Goal: Task Accomplishment & Management: Manage account settings

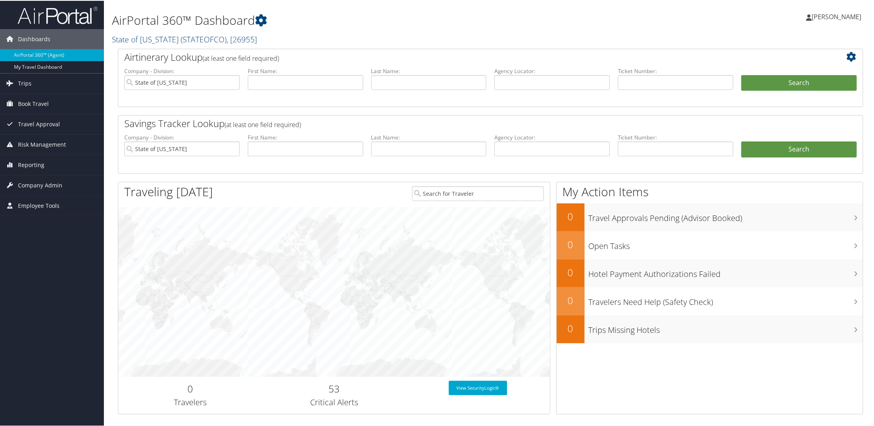
click at [157, 34] on link "State of Colorado ( STATEOFCO ) , [ 26955 ]" at bounding box center [184, 38] width 145 height 11
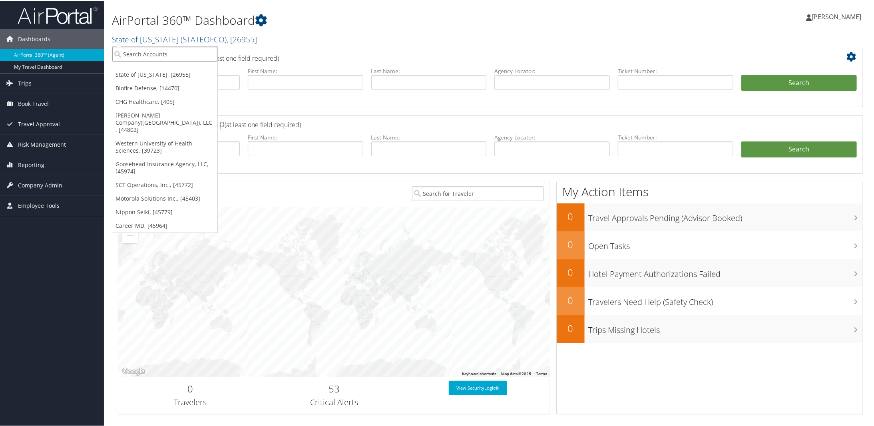
click at [144, 53] on input "search" at bounding box center [164, 53] width 105 height 15
type input "70004"
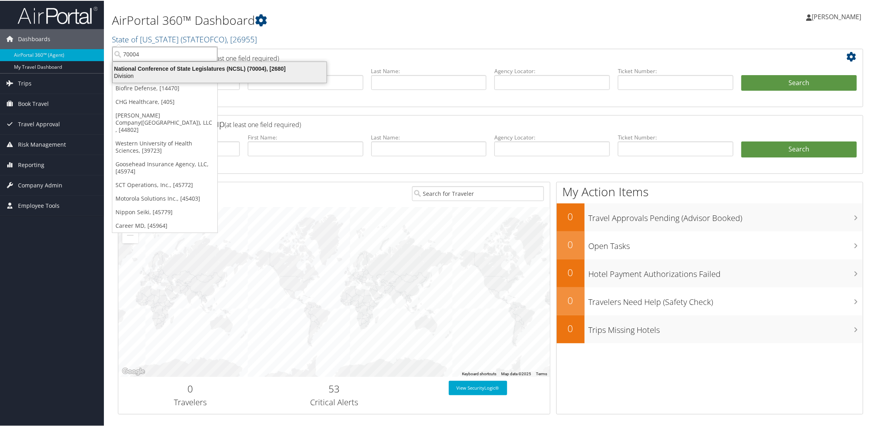
click at [129, 70] on div "National Conference of State Legislatures (NCSL) (70004), [2680]" at bounding box center [219, 67] width 223 height 7
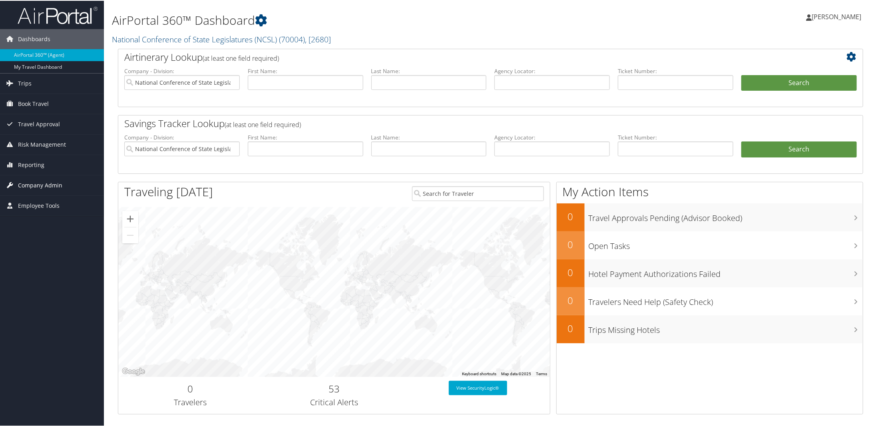
click at [41, 184] on span "Company Admin" at bounding box center [40, 185] width 44 height 20
click at [54, 197] on link "Company Information" at bounding box center [52, 201] width 104 height 12
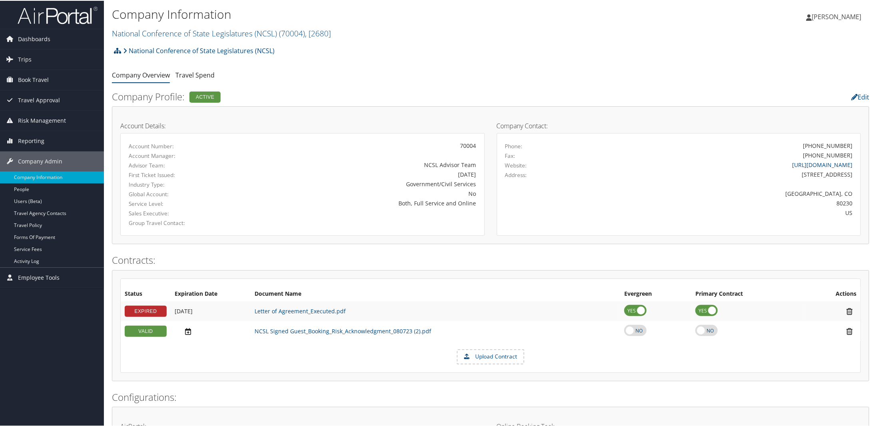
click at [220, 120] on div "Account Details: Account Number: 70004 Account Manager: Advisor Team: NCSL Advi…" at bounding box center [302, 174] width 376 height 121
click at [223, 125] on h4 "Account Details:" at bounding box center [302, 125] width 364 height 6
click at [218, 121] on div "Account Details: Account Number: 70004 Account Manager: Advisor Team: NCSL Advi…" at bounding box center [302, 174] width 376 height 121
click at [263, 271] on div "Status Expiration Date Document Name Evergreen Primary Contract Actions EXPIRED…" at bounding box center [490, 324] width 757 height 111
click at [237, 240] on div "Account Details: Account Number: 70004 Account Manager: Advisor Team: NCSL Advi…" at bounding box center [490, 174] width 757 height 138
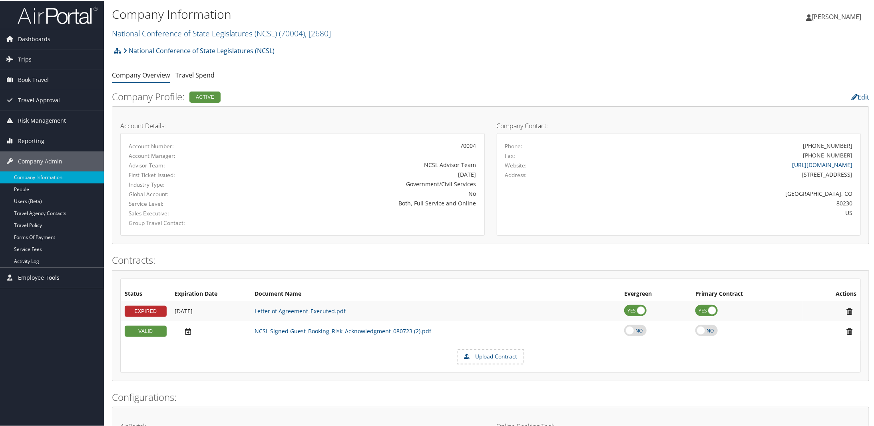
click at [273, 120] on div "Account Details: Account Number: 70004 Account Manager: Advisor Team: NCSL Advi…" at bounding box center [302, 174] width 376 height 121
click at [314, 330] on link "NCSL Signed Guest_Booking_Risk_Acknowledgment_080723 (2).pdf" at bounding box center [343, 330] width 177 height 8
click at [20, 243] on link "Service Fees" at bounding box center [52, 249] width 104 height 12
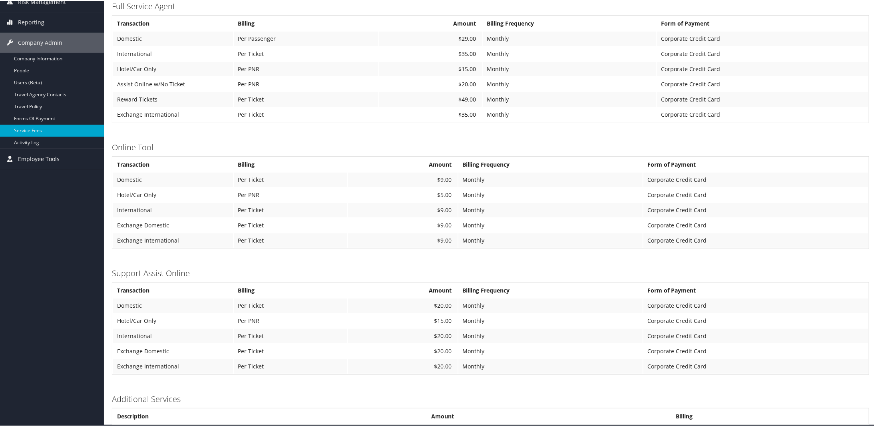
scroll to position [120, 0]
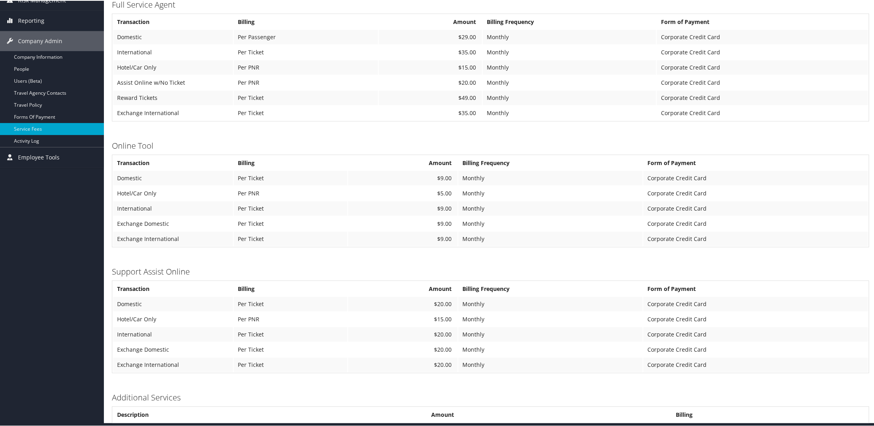
click at [387, 241] on td "$9.00" at bounding box center [402, 238] width 109 height 14
click at [28, 58] on link "Company Information" at bounding box center [52, 56] width 104 height 12
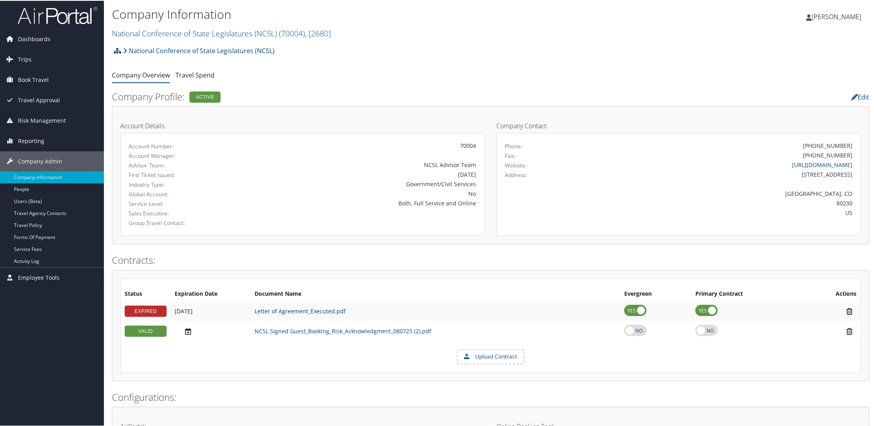
click at [277, 311] on link "Letter of Agreement_Executed.pdf" at bounding box center [300, 310] width 91 height 8
click at [51, 251] on link "Service Fees" at bounding box center [52, 249] width 104 height 12
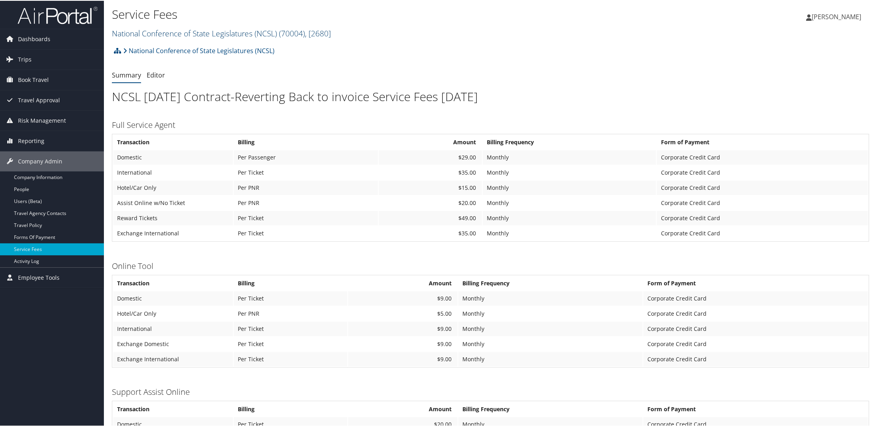
click at [127, 31] on link "National Conference of State Legislatures (NCSL) ( 70004 ) , [ 2680 ]" at bounding box center [221, 32] width 219 height 11
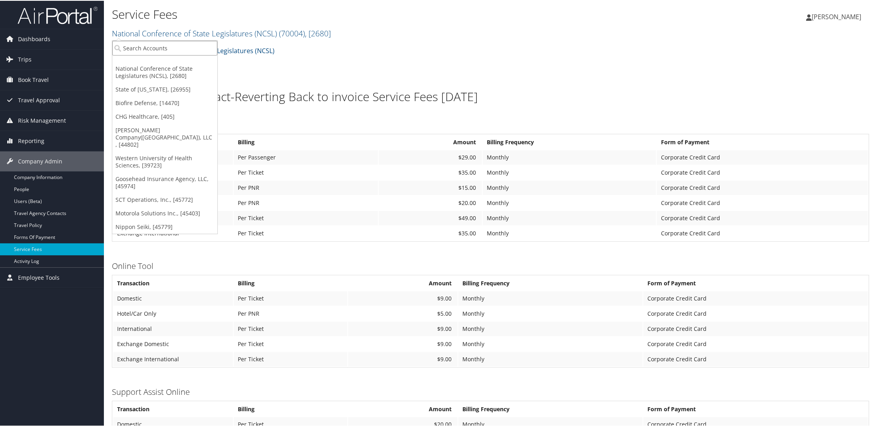
drag, startPoint x: 136, startPoint y: 49, endPoint x: 147, endPoint y: 51, distance: 11.0
click at [136, 49] on input "search" at bounding box center [164, 47] width 105 height 15
paste input "Nuvia MSO"
type input "Nuvia"
click at [140, 62] on div "Nuvia Smiles (302082), [46000]" at bounding box center [166, 61] width 117 height 7
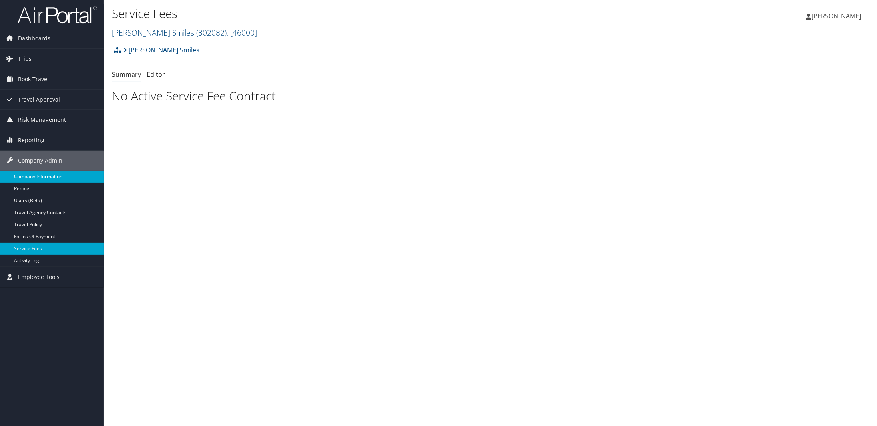
click at [45, 175] on link "Company Information" at bounding box center [52, 177] width 104 height 12
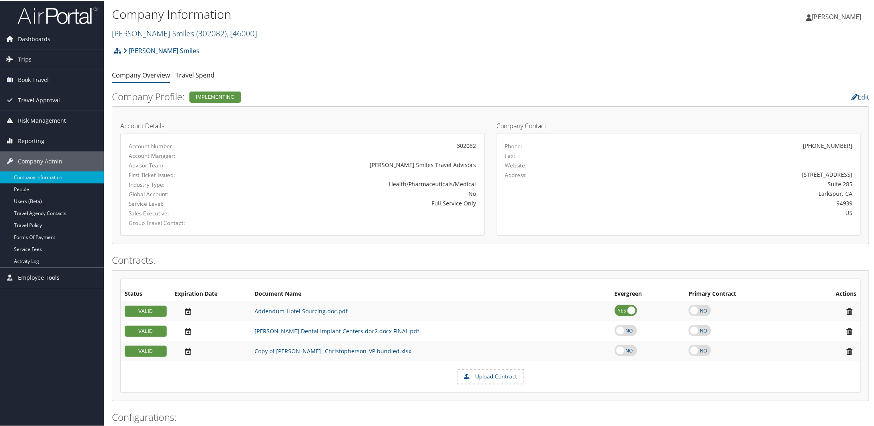
click at [159, 36] on link "[PERSON_NAME] Smiles ( 302082 ) , [ 46000 ]" at bounding box center [184, 32] width 145 height 11
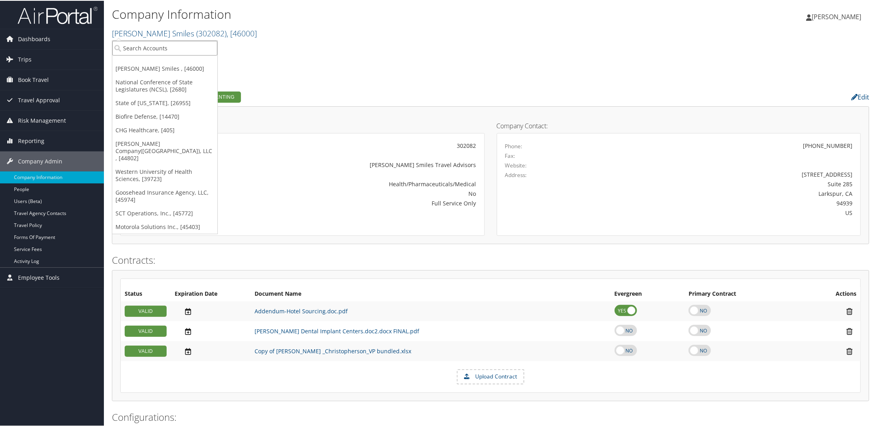
click at [137, 47] on input "search" at bounding box center [164, 47] width 105 height 15
paste input "Southern Proverty Law Center"
type input "Southern Proverty Law Center"
click at [210, 48] on input "Southern Proverty Law Center" at bounding box center [164, 47] width 105 height 15
paste input "Mental Health Travel"
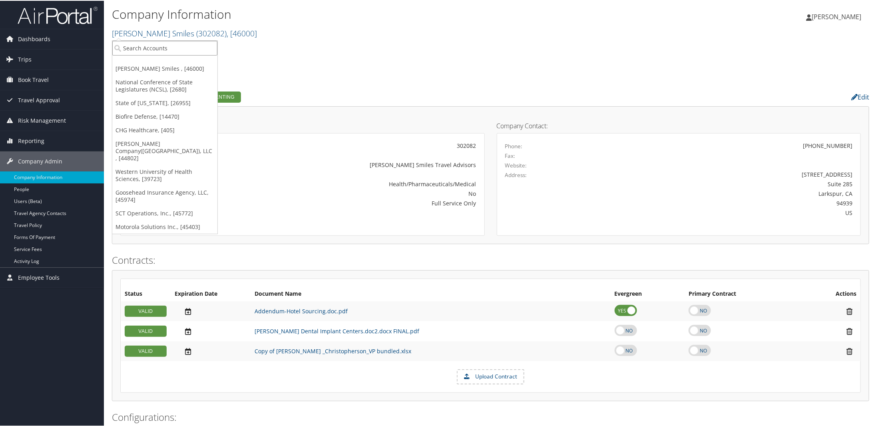
type input "Mental Health Travel"
click at [250, 49] on div "Nuvia Smiles Account Structure Nuvia Smiles (302082) IMPLEMENTING Create Child …" at bounding box center [490, 53] width 757 height 22
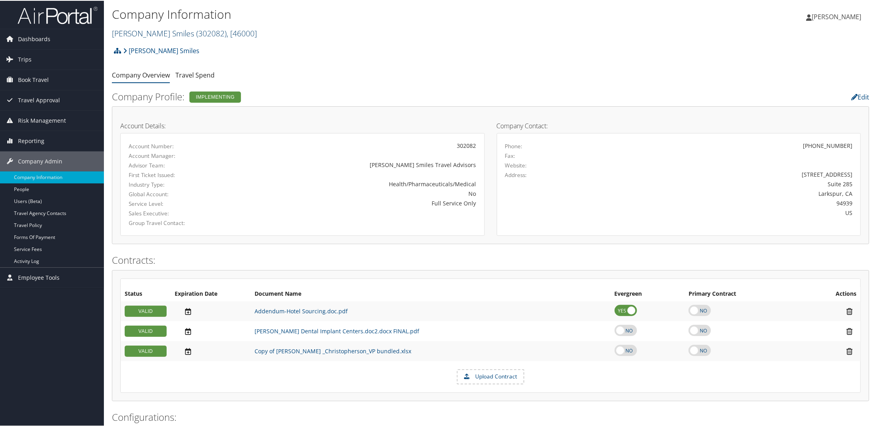
click at [157, 32] on link "Nuvia Smiles ( 302082 ) , [ 46000 ]" at bounding box center [184, 32] width 145 height 11
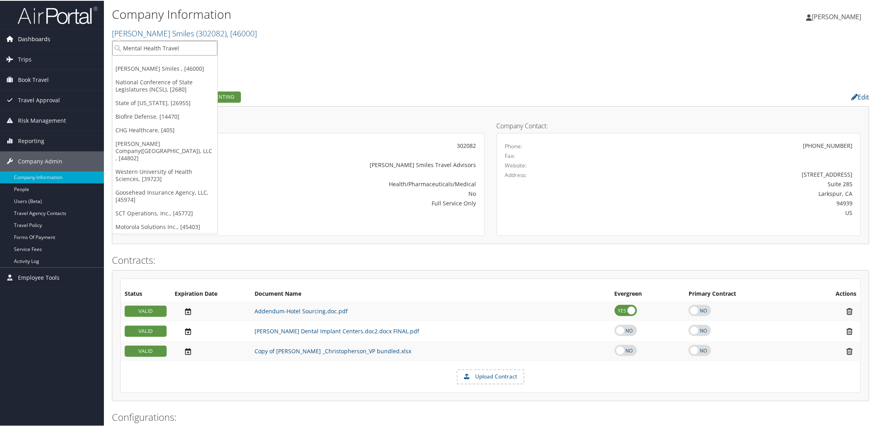
drag, startPoint x: 181, startPoint y: 47, endPoint x: 70, endPoint y: 48, distance: 110.7
click at [70, 48] on div "Dashboards AirPortal 360™ (Agent) My Travel Dashboard Trips Airtinerary® Lookup…" at bounding box center [438, 413] width 877 height 826
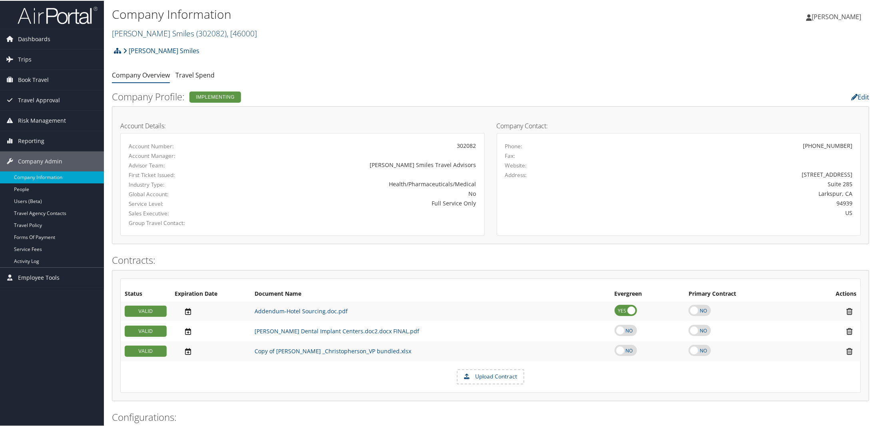
click at [145, 36] on link "Nuvia Smiles ( 302082 ) , [ 46000 ]" at bounding box center [184, 32] width 145 height 11
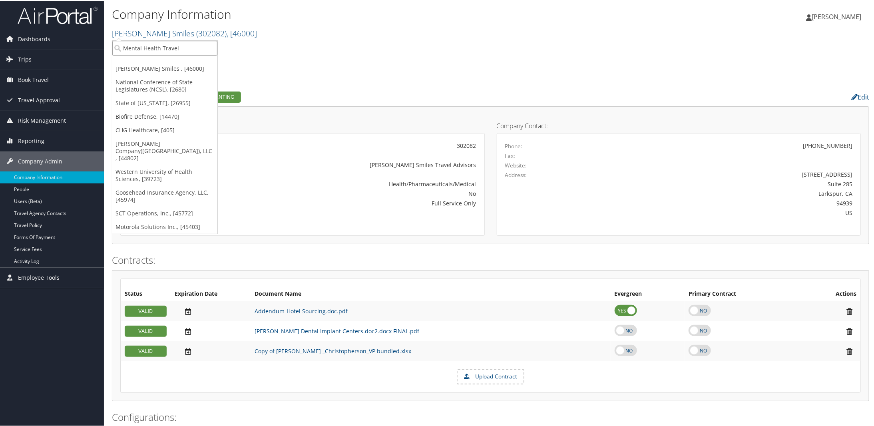
drag, startPoint x: 181, startPoint y: 48, endPoint x: 114, endPoint y: 47, distance: 67.1
click at [114, 47] on input "Mental Health Travel" at bounding box center [164, 47] width 105 height 15
type input "mental"
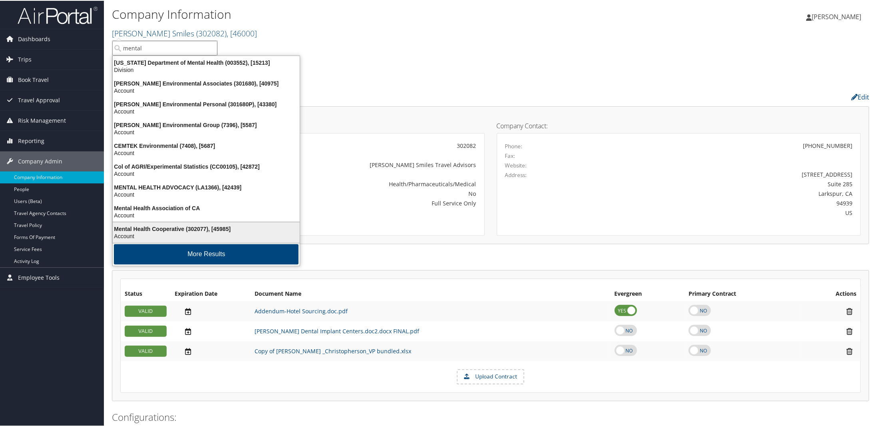
scroll to position [1, 0]
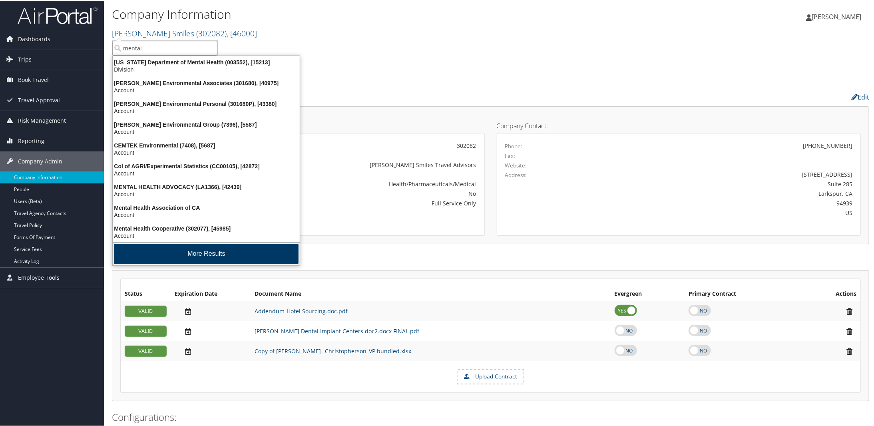
click at [196, 250] on button "More Results" at bounding box center [206, 253] width 185 height 20
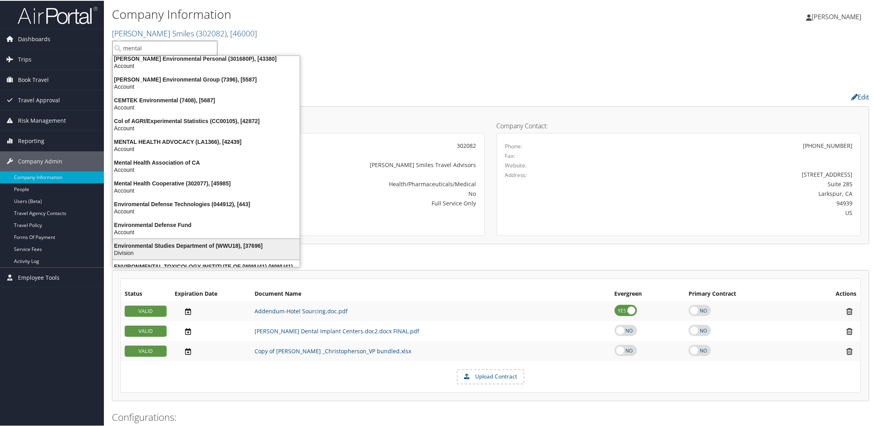
scroll to position [0, 0]
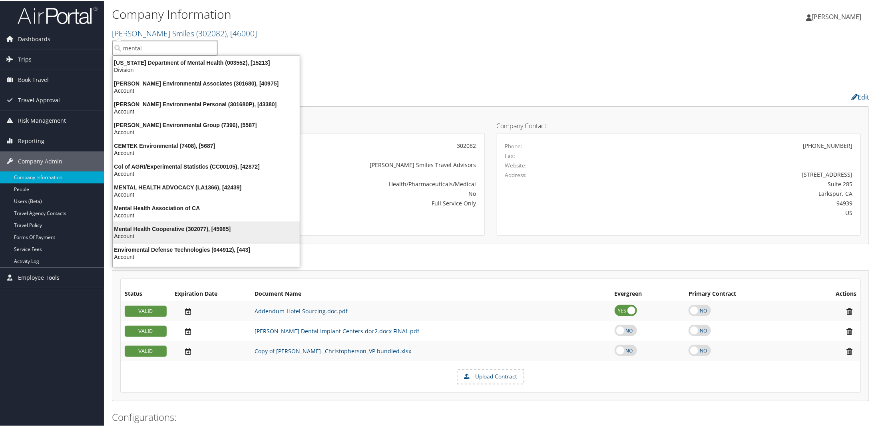
click at [140, 227] on div "Mental Health Cooperative (302077), [45985]" at bounding box center [206, 228] width 197 height 7
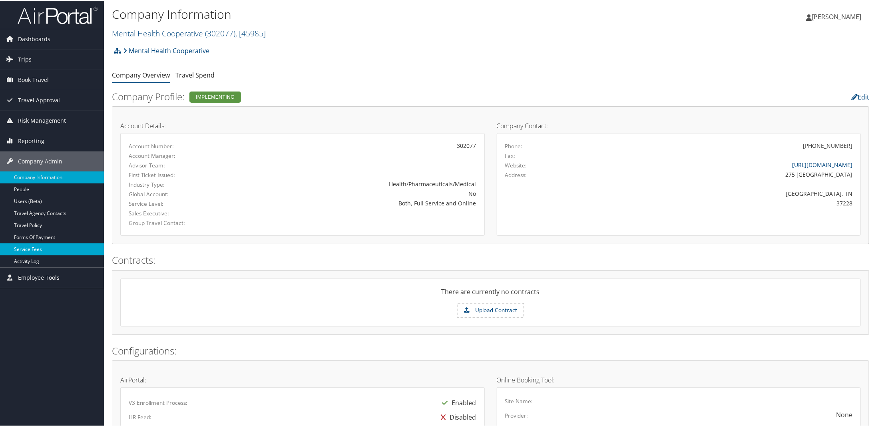
click at [20, 245] on link "Service Fees" at bounding box center [52, 249] width 104 height 12
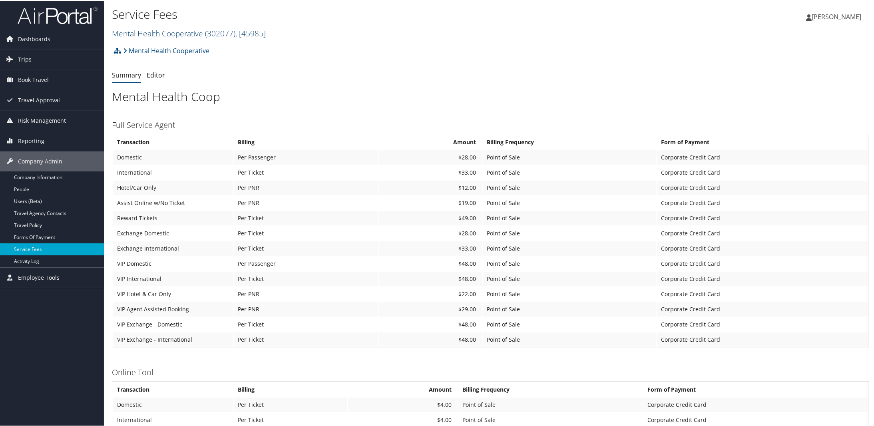
click at [177, 34] on link "Mental Health Cooperative ( 302077 ) , [ 45985 ]" at bounding box center [189, 32] width 154 height 11
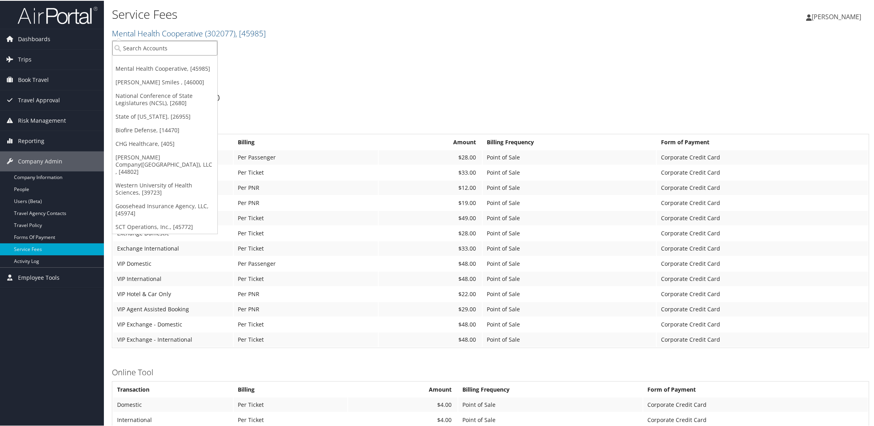
click at [151, 47] on input "search" at bounding box center [164, 47] width 105 height 15
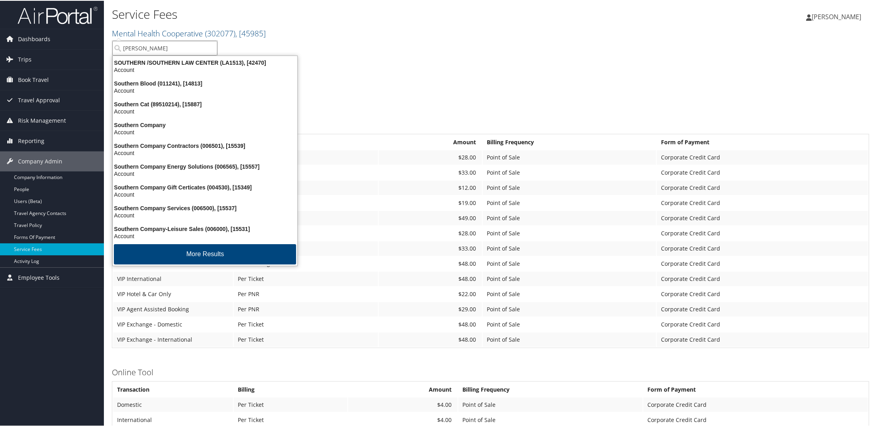
type input "southern"
click at [198, 251] on button "More Results" at bounding box center [205, 253] width 182 height 20
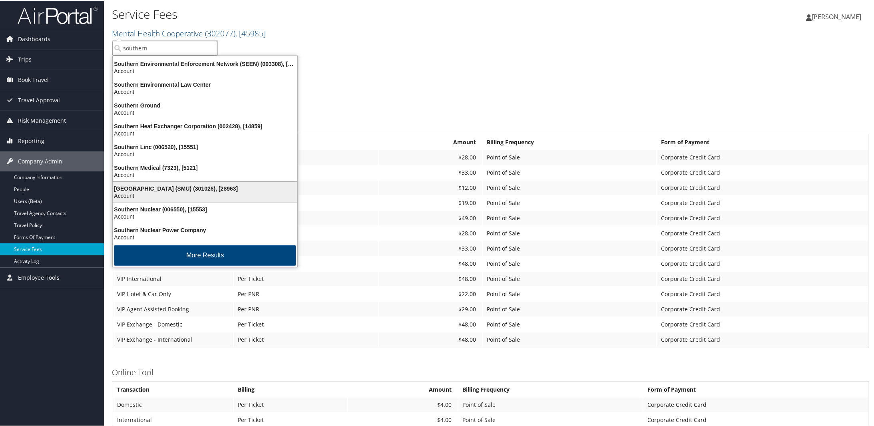
scroll to position [188, 0]
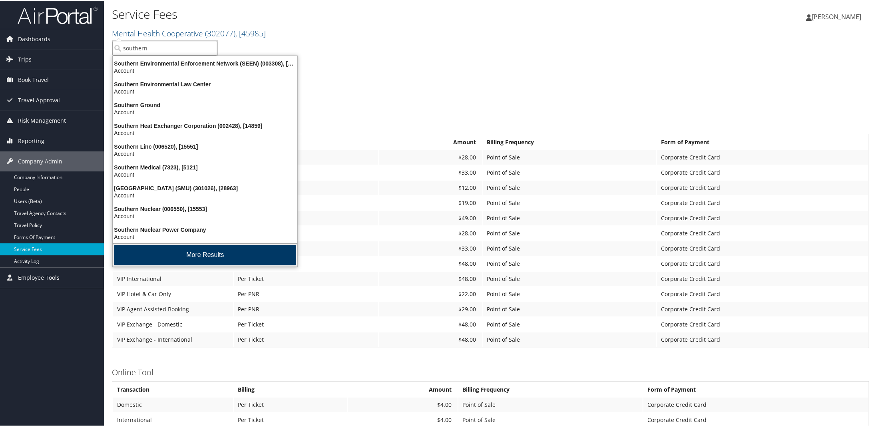
click at [189, 249] on button "More Results" at bounding box center [205, 254] width 182 height 20
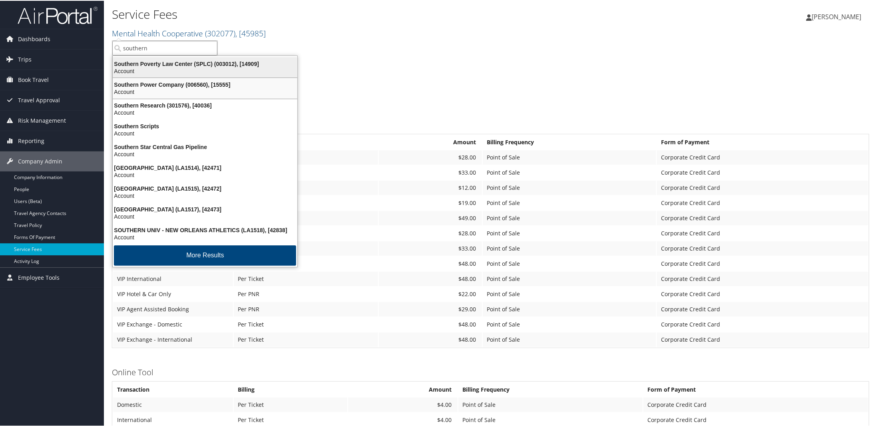
scroll to position [374, 0]
click at [175, 61] on div "Southern Poverty Law Center (SPLC) (003012), [14909]" at bounding box center [205, 63] width 194 height 7
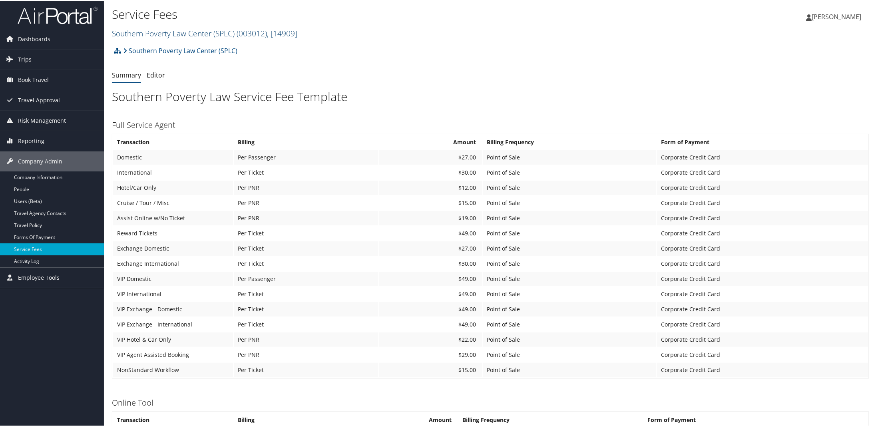
click at [146, 35] on link "Southern Poverty Law Center (SPLC) ( 003012 ) , [ 14909 ]" at bounding box center [204, 32] width 185 height 11
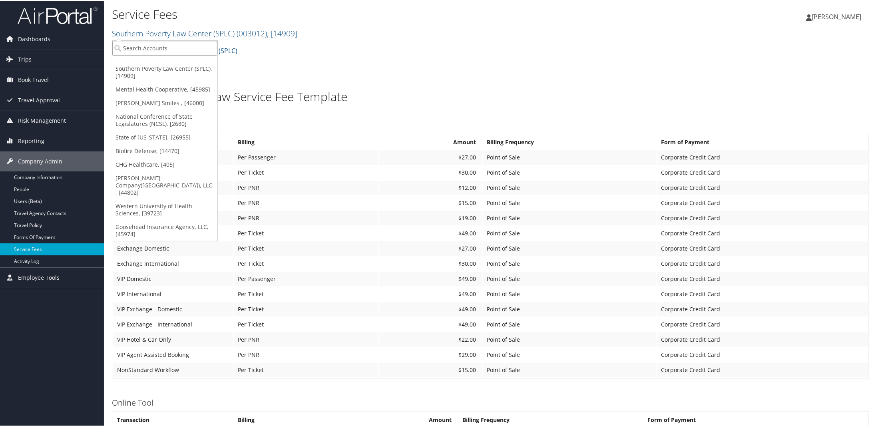
click at [145, 51] on input "search" at bounding box center [164, 47] width 105 height 15
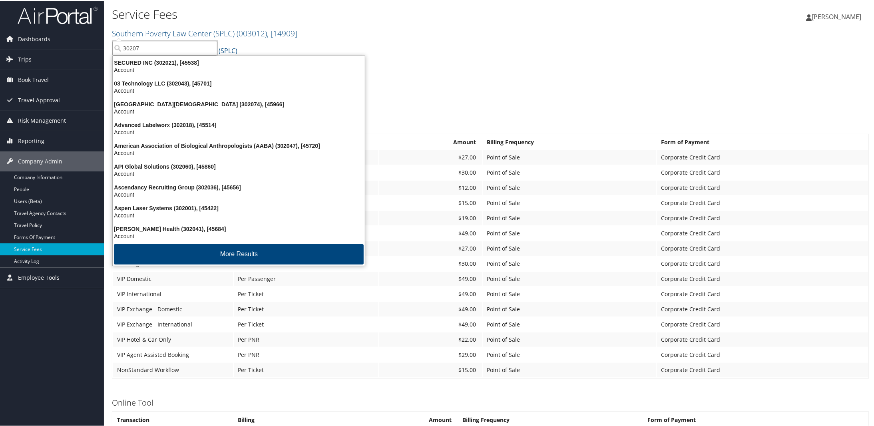
type input "302077"
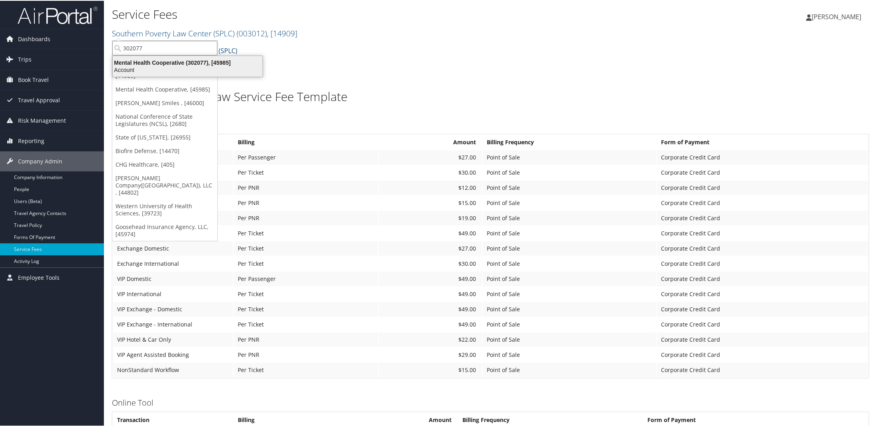
click at [150, 66] on div "Account" at bounding box center [187, 69] width 159 height 7
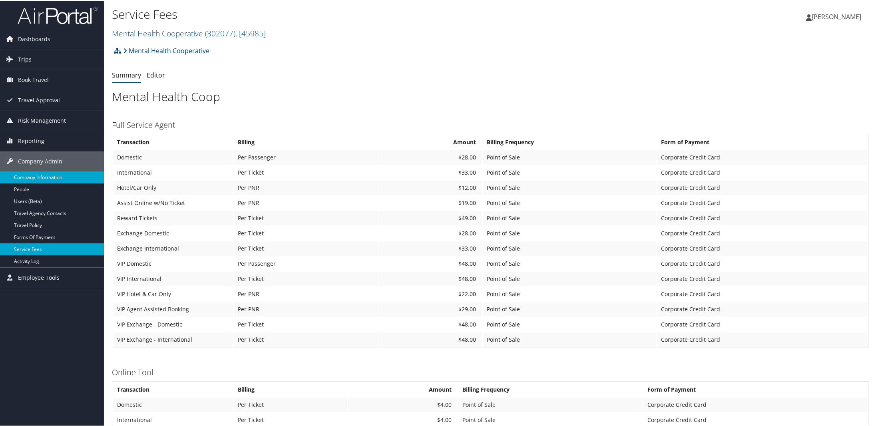
click at [50, 174] on link "Company Information" at bounding box center [52, 177] width 104 height 12
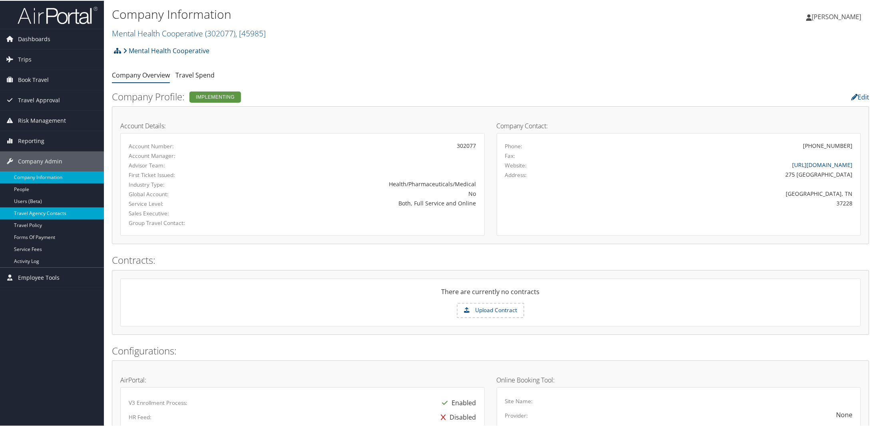
click at [44, 213] on link "Travel Agency Contacts" at bounding box center [52, 213] width 104 height 12
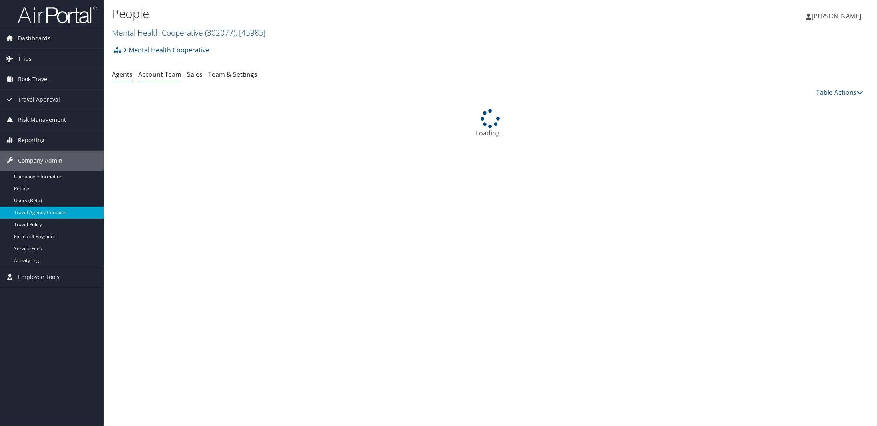
click at [152, 74] on link "Account Team" at bounding box center [159, 74] width 43 height 9
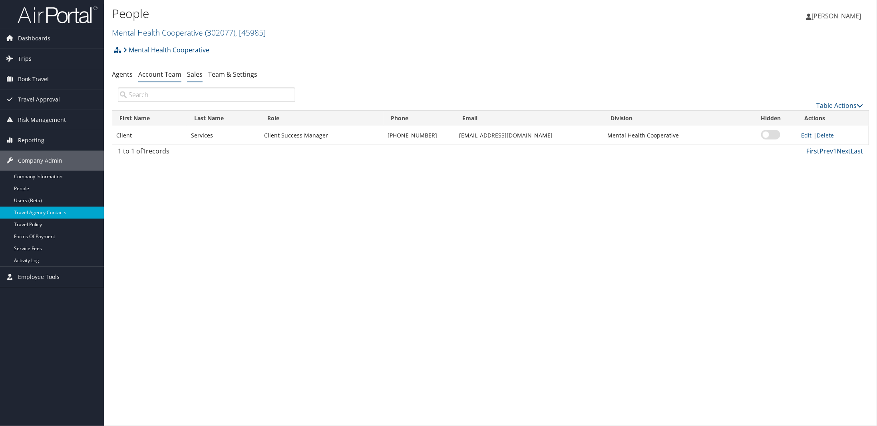
click at [191, 72] on link "Sales" at bounding box center [195, 74] width 16 height 9
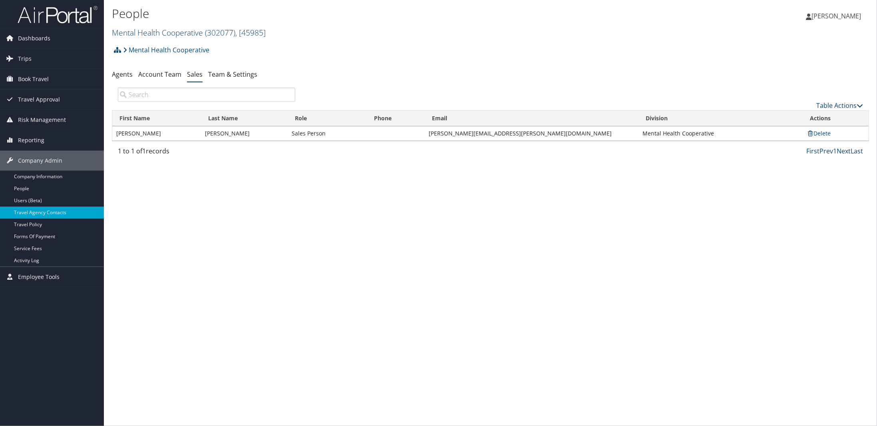
click at [140, 36] on link "Mental Health Cooperative ( 302077 ) , [ 45985 ]" at bounding box center [189, 32] width 154 height 11
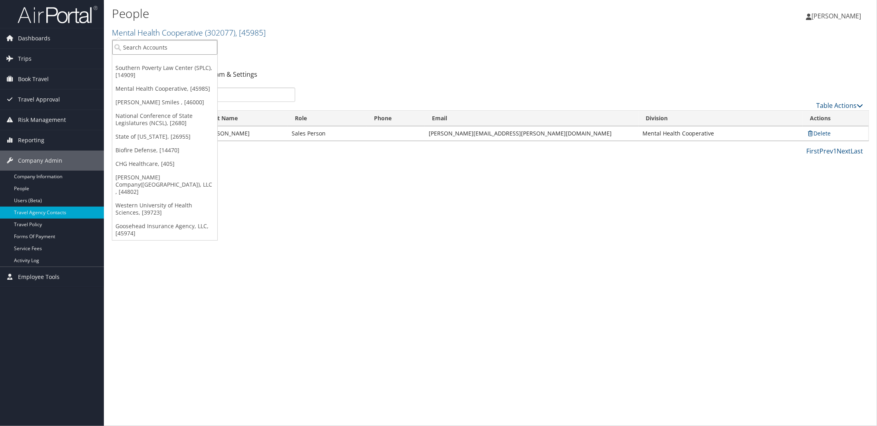
click at [140, 52] on input "search" at bounding box center [164, 47] width 105 height 15
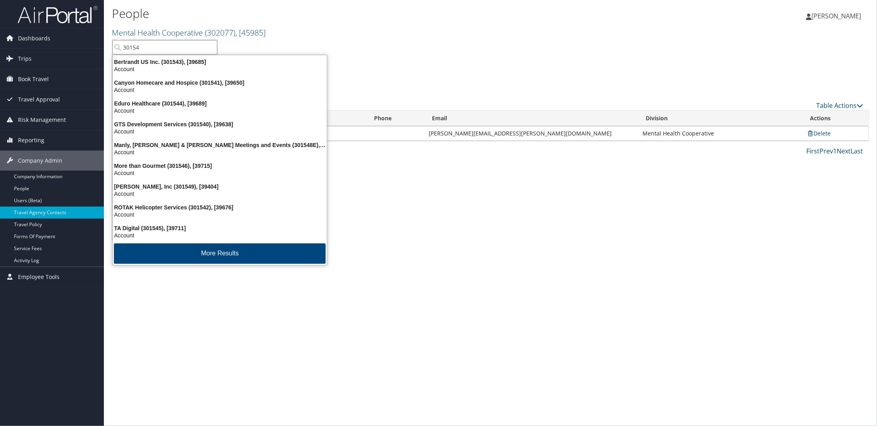
type input "301547"
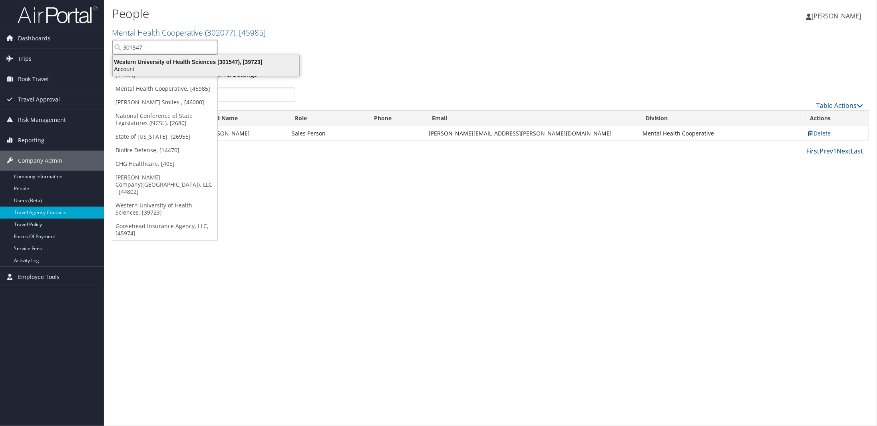
click at [176, 75] on li "Western University of Health Sciences (301547), [39723] Account" at bounding box center [206, 65] width 187 height 21
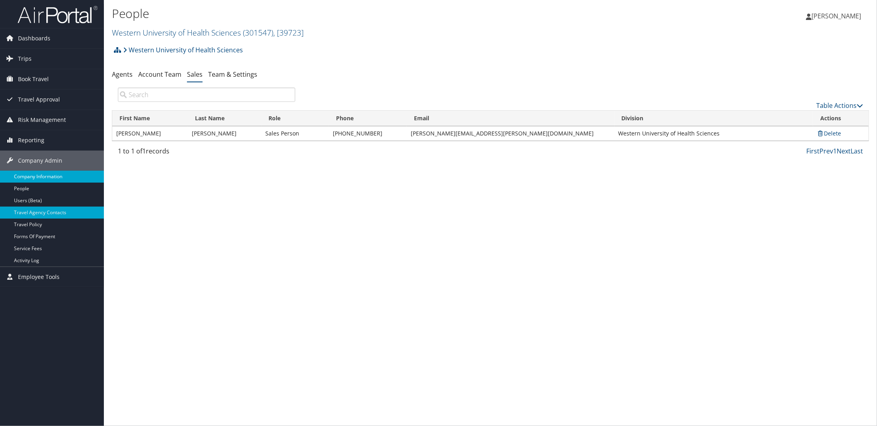
click at [32, 176] on link "Company Information" at bounding box center [52, 177] width 104 height 12
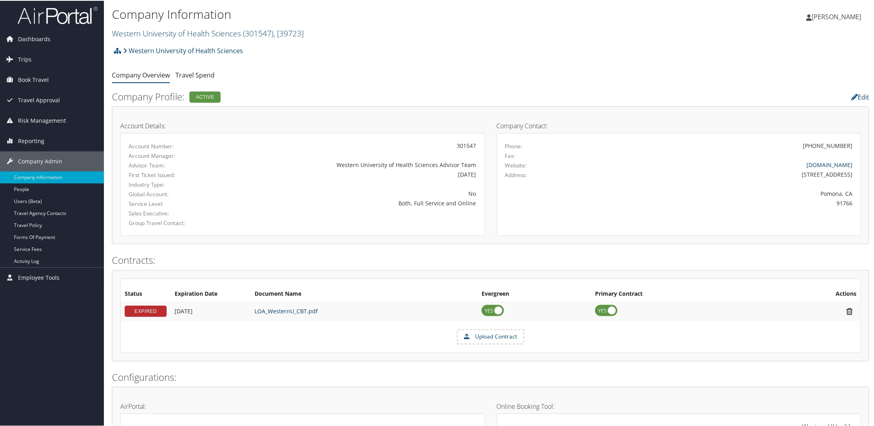
click at [280, 308] on link "LOA_WesternU_CBT.pdf" at bounding box center [286, 310] width 63 height 8
click at [32, 251] on link "Service Fees" at bounding box center [52, 249] width 104 height 12
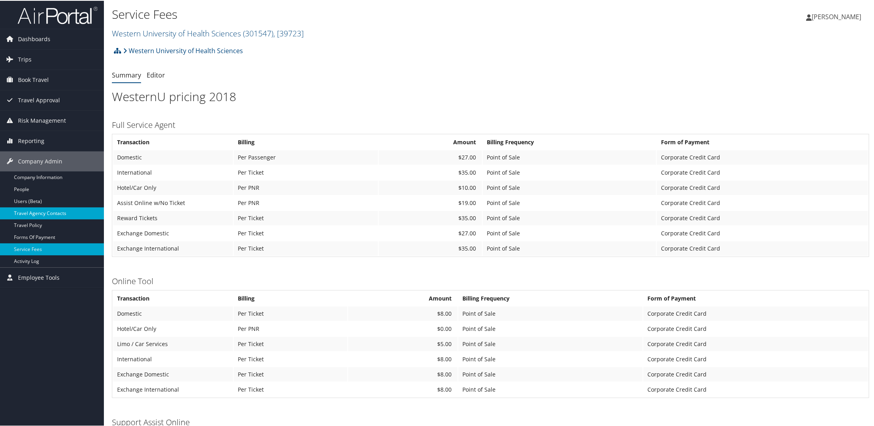
click at [26, 210] on link "Travel Agency Contacts" at bounding box center [52, 213] width 104 height 12
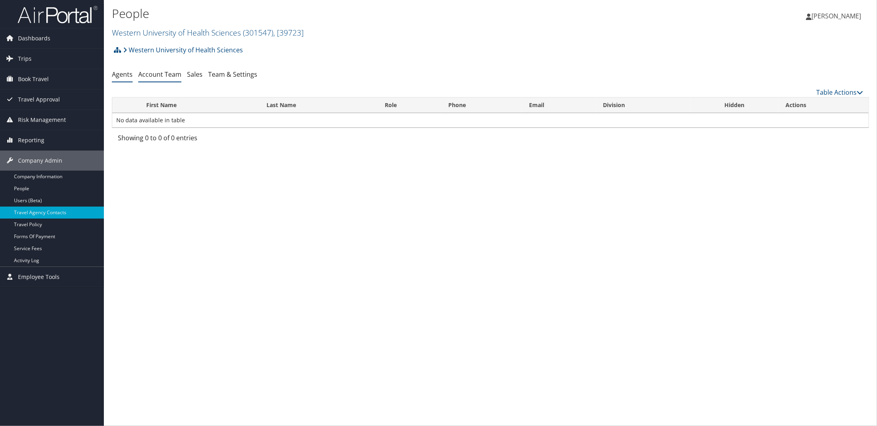
click at [155, 76] on link "Account Team" at bounding box center [159, 74] width 43 height 9
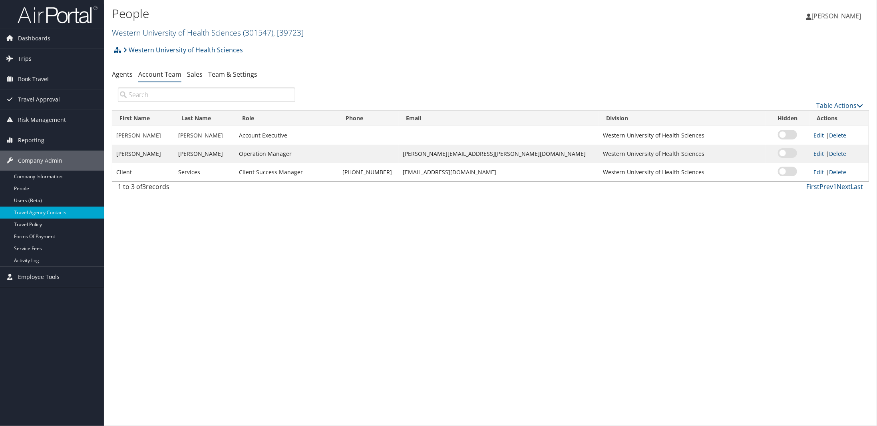
click at [162, 32] on link "Western University of Health Sciences ( 301547 ) , [ 39723 ]" at bounding box center [208, 32] width 192 height 11
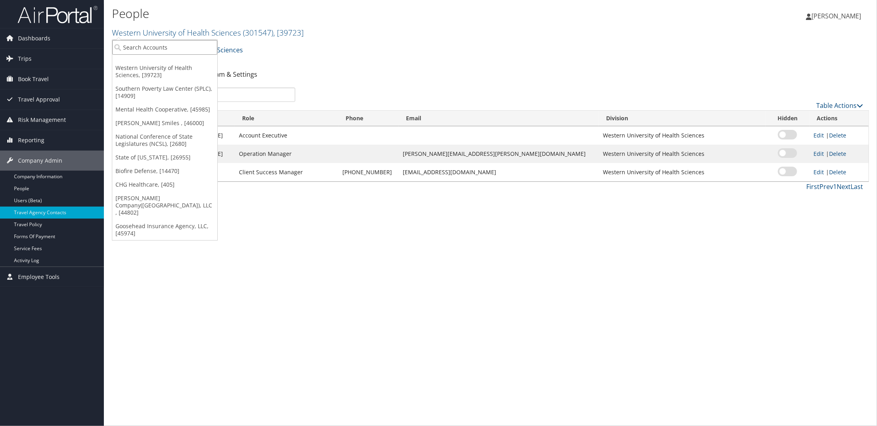
click at [163, 50] on input "search" at bounding box center [164, 47] width 105 height 15
type input "mental"
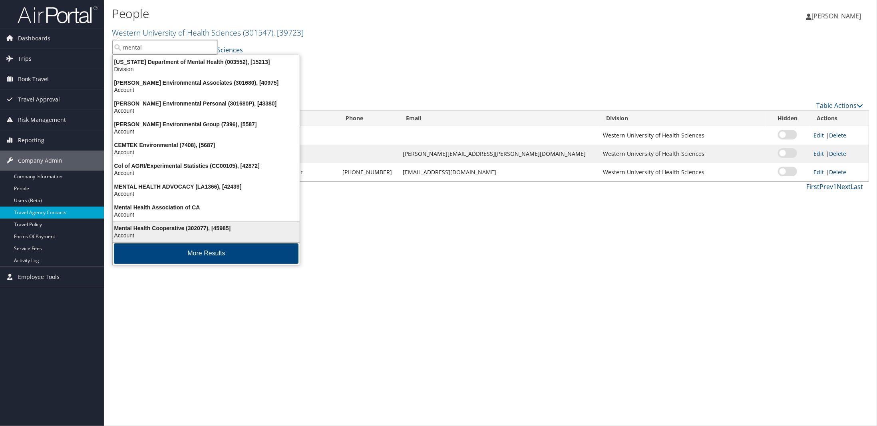
click at [194, 229] on div "Mental Health Cooperative (302077), [45985]" at bounding box center [206, 228] width 197 height 7
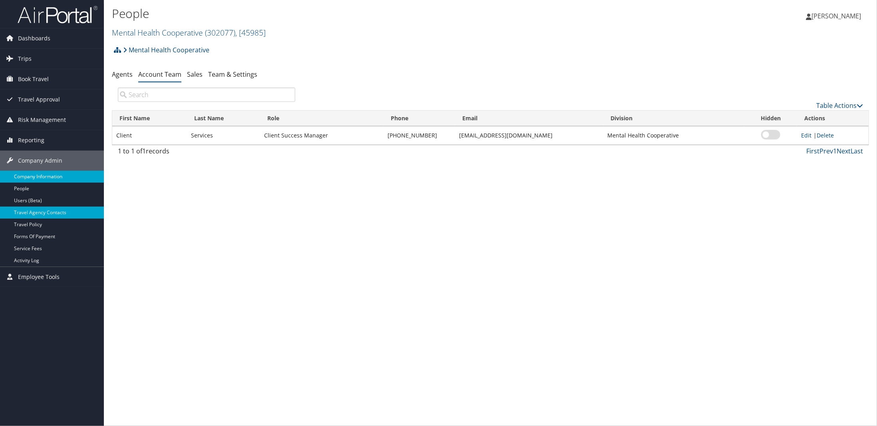
click at [39, 171] on link "Company Information" at bounding box center [52, 177] width 104 height 12
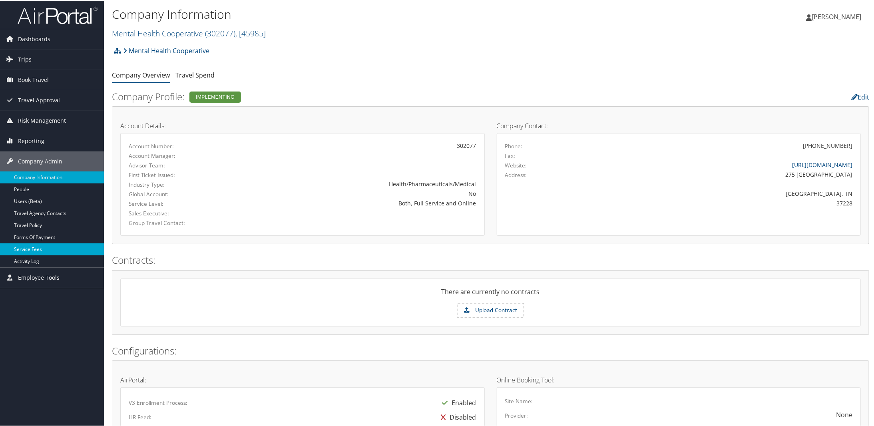
click at [28, 245] on link "Service Fees" at bounding box center [52, 249] width 104 height 12
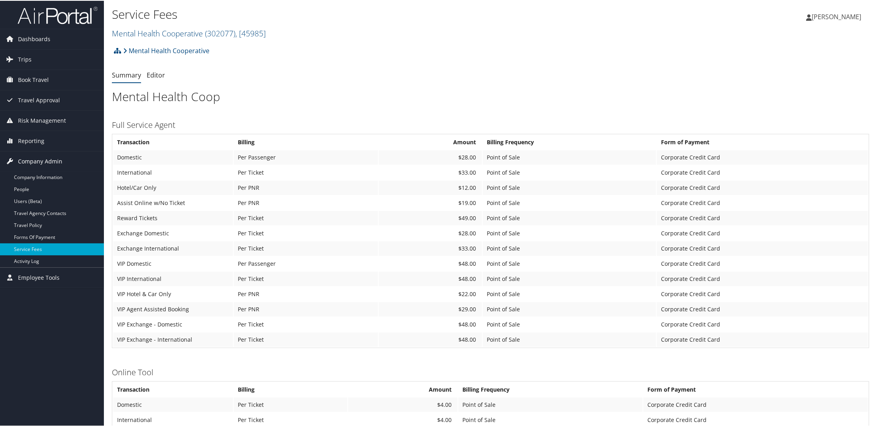
click at [39, 161] on span "Company Admin" at bounding box center [40, 161] width 44 height 20
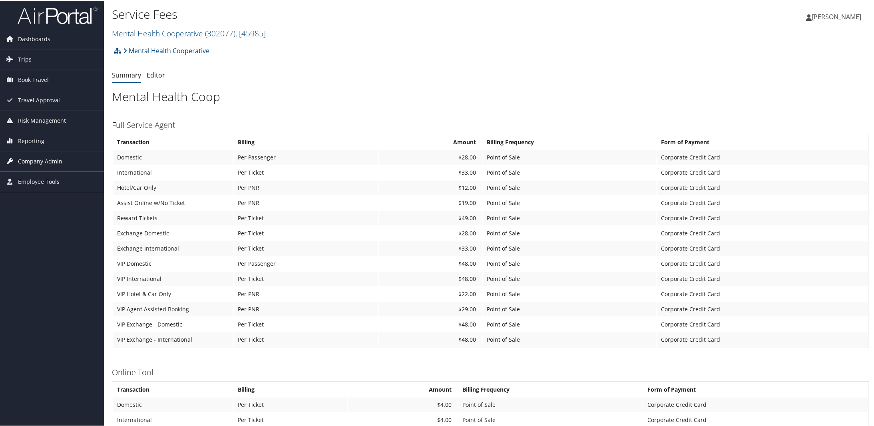
click at [24, 163] on span "Company Admin" at bounding box center [40, 161] width 44 height 20
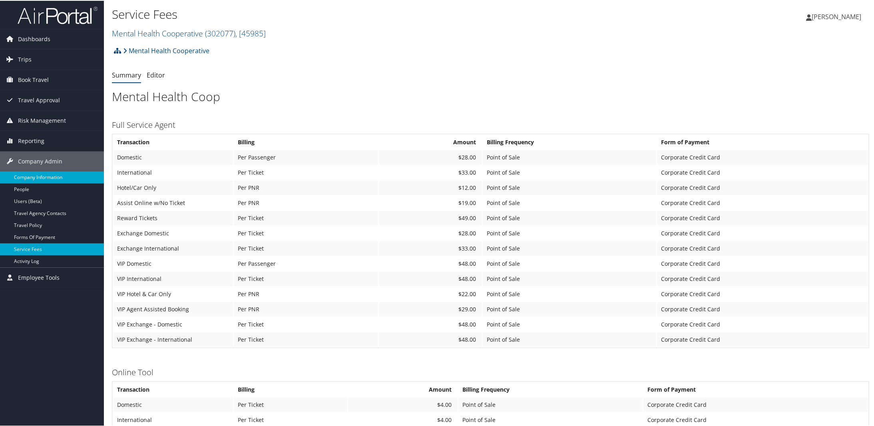
click at [26, 176] on link "Company Information" at bounding box center [52, 177] width 104 height 12
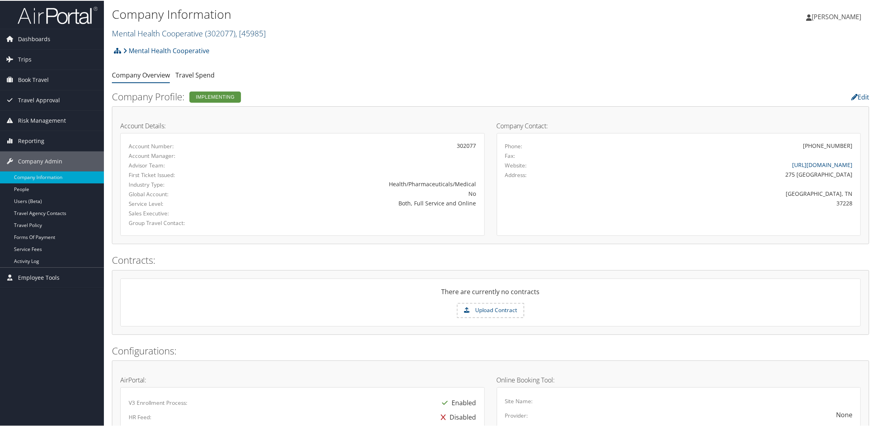
click at [170, 34] on link "Mental Health Cooperative ( 302077 ) , [ 45985 ]" at bounding box center [189, 32] width 154 height 11
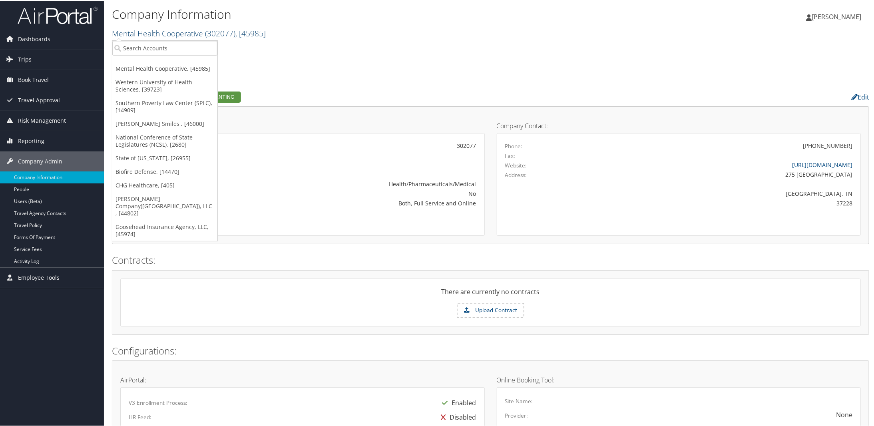
click at [158, 32] on link "Mental Health Cooperative ( 302077 ) , [ 45985 ]" at bounding box center [189, 32] width 154 height 11
click at [157, 45] on input "search" at bounding box center [164, 47] width 105 height 15
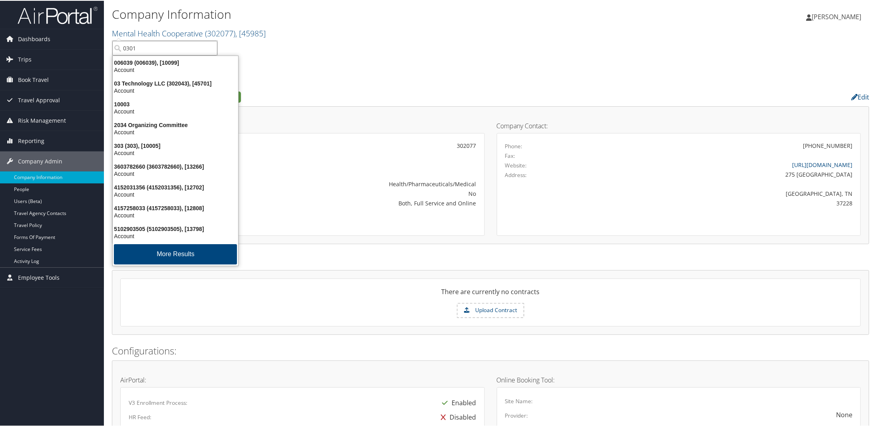
type input "03012"
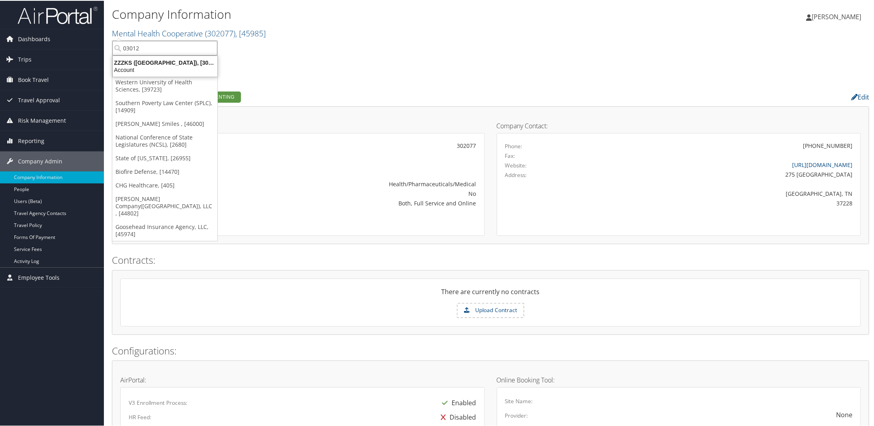
click at [125, 47] on input "03012" at bounding box center [164, 47] width 105 height 15
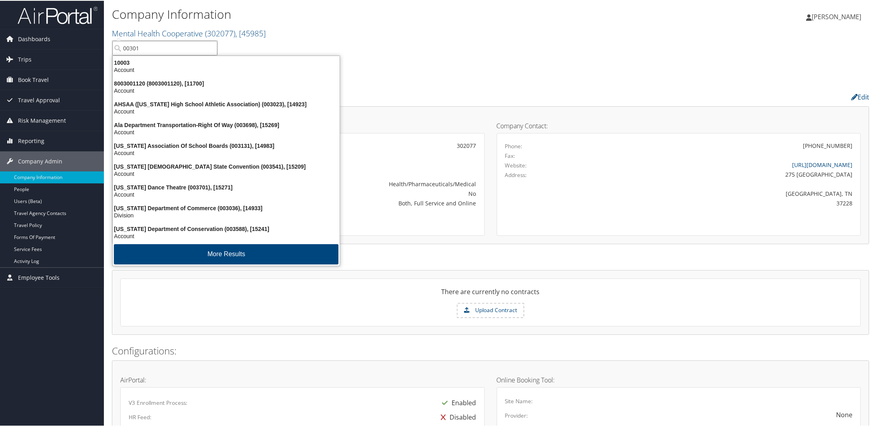
type input "003012"
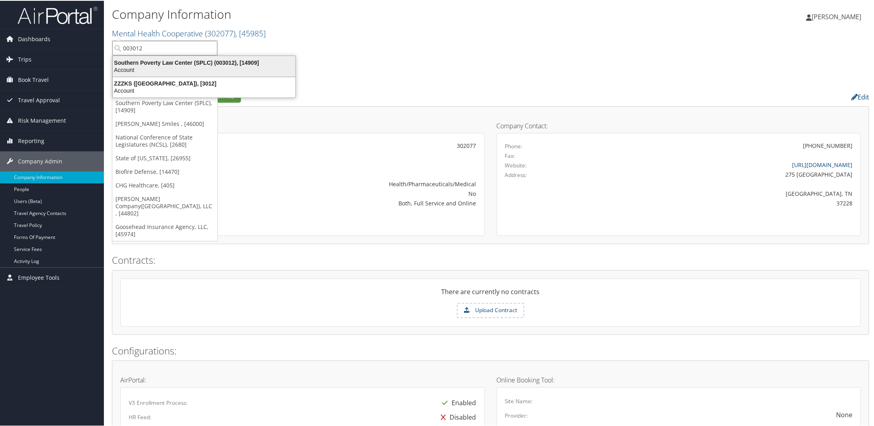
click at [164, 66] on div "Account" at bounding box center [204, 69] width 192 height 7
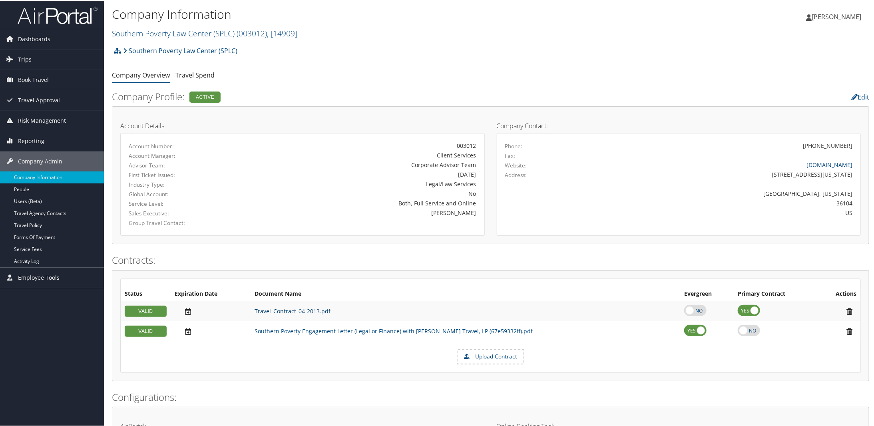
click at [304, 309] on link "Travel_Contract_04-2013.pdf" at bounding box center [293, 310] width 76 height 8
click at [289, 309] on link "Travel_Contract_04-2013.pdf" at bounding box center [293, 310] width 76 height 8
click at [273, 330] on link "Southern Poverty Engagement Letter (Legal or Finance) with Christopherson Andav…" at bounding box center [394, 330] width 278 height 8
click at [31, 249] on link "Service Fees" at bounding box center [52, 249] width 104 height 12
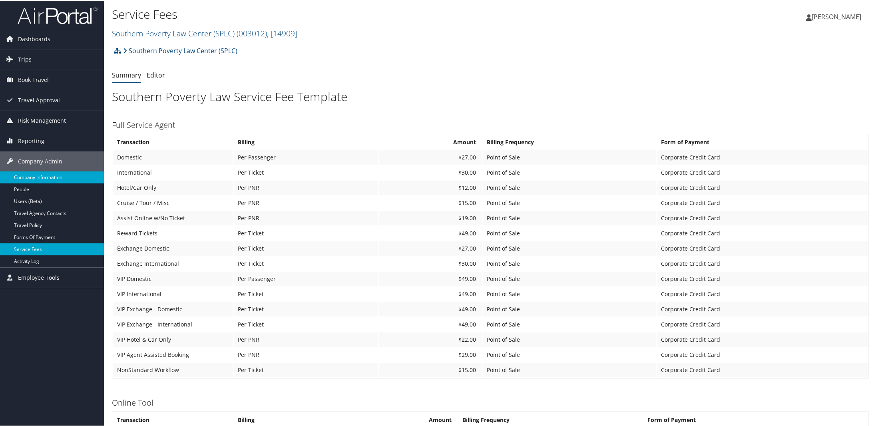
click at [52, 171] on link "Company Information" at bounding box center [52, 177] width 104 height 12
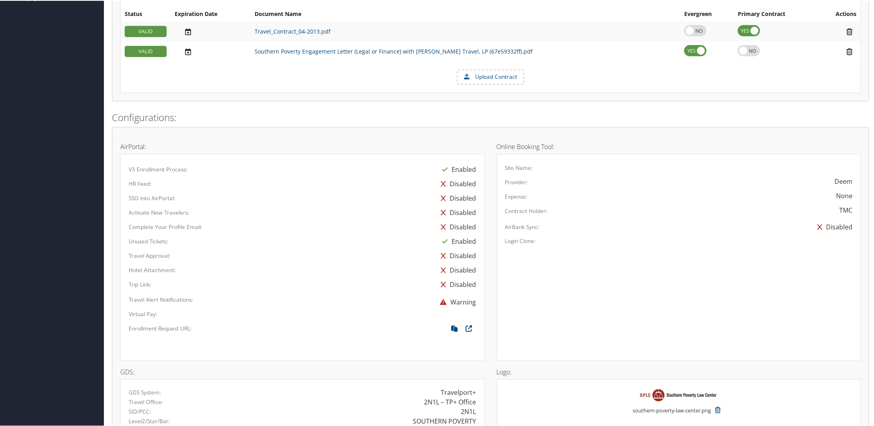
scroll to position [395, 0]
